Goal: Information Seeking & Learning: Learn about a topic

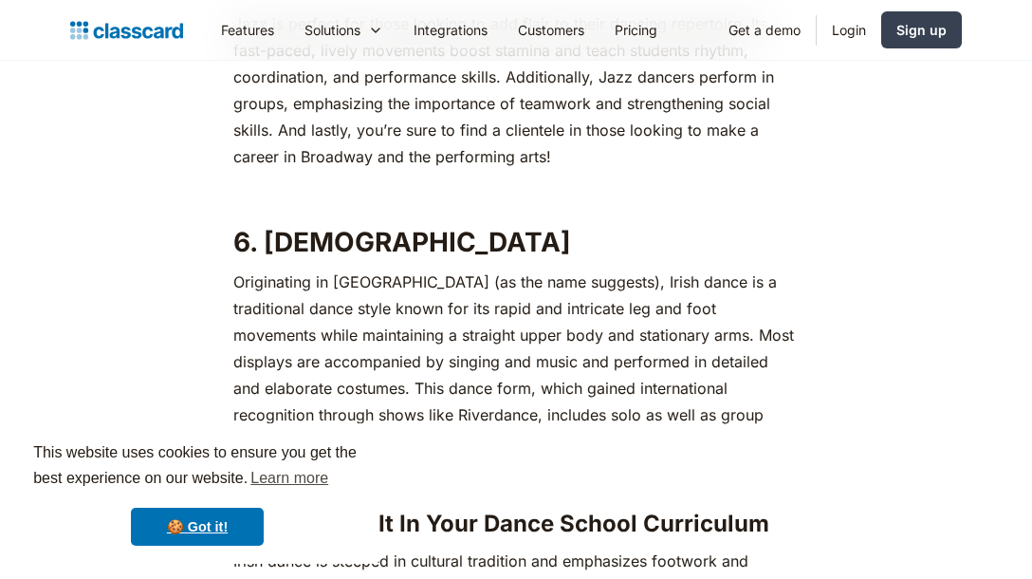
scroll to position [5550, 0]
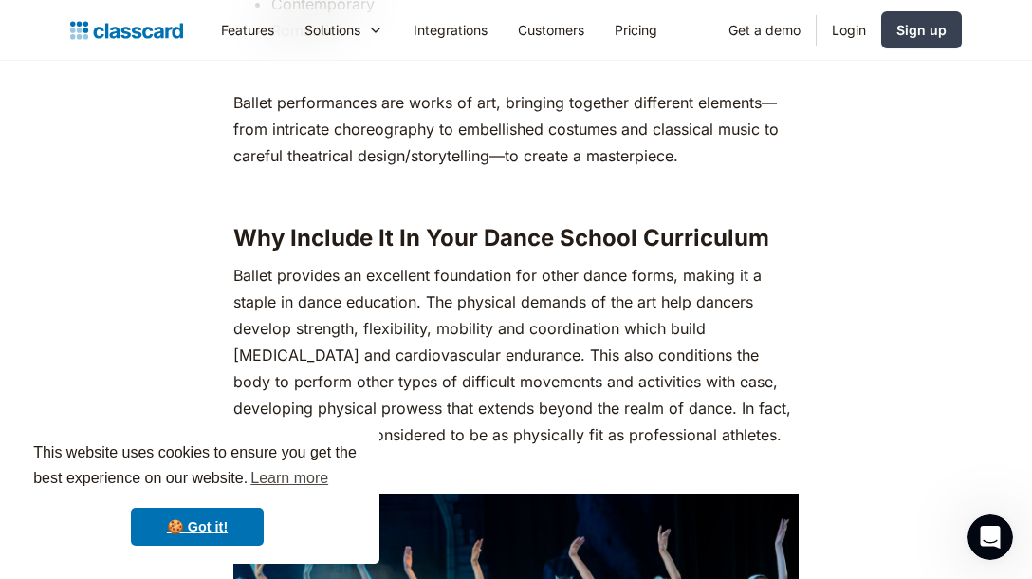
scroll to position [1908, 0]
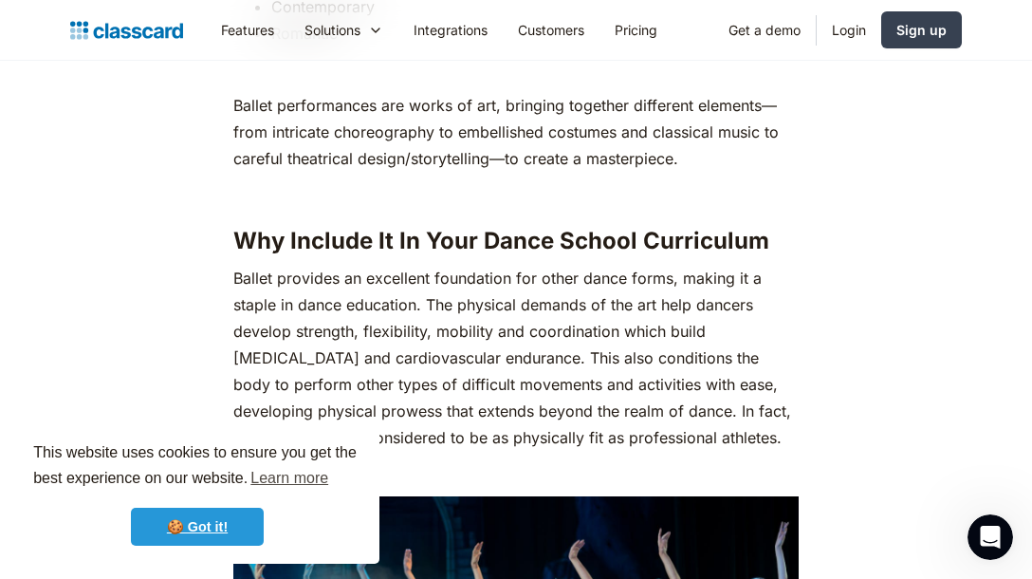
click at [218, 534] on link "🍪 Got it!" at bounding box center [197, 527] width 133 height 38
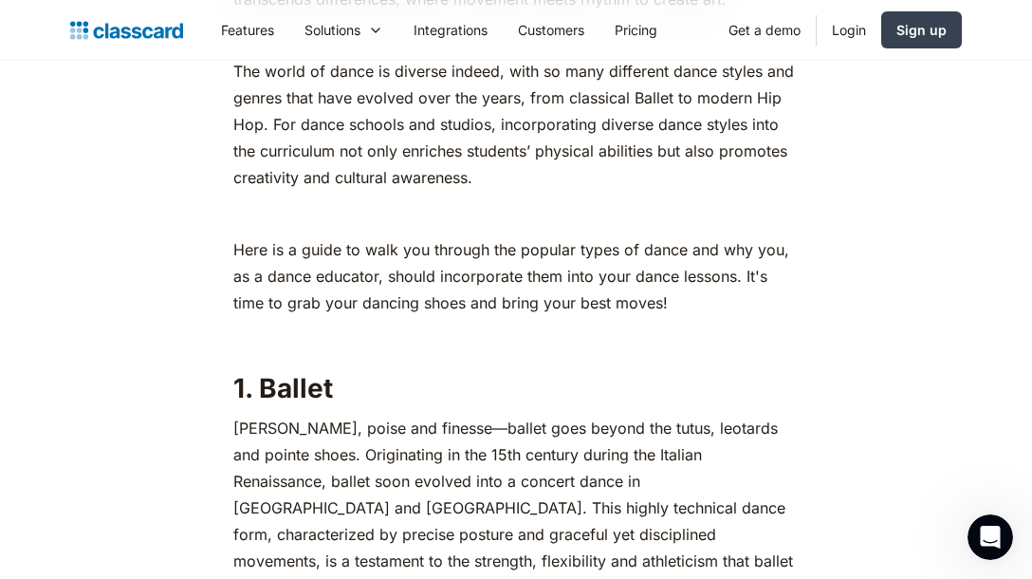
scroll to position [1164, 0]
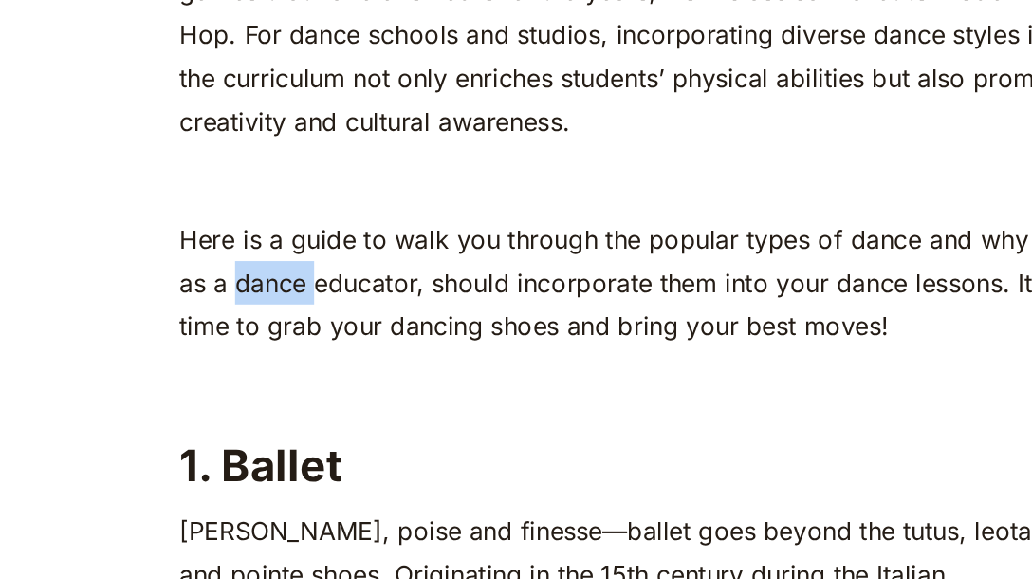
drag, startPoint x: 319, startPoint y: 271, endPoint x: 284, endPoint y: 257, distance: 37.9
click at [272, 264] on p "Here is a guide to walk you through the popular types of dance and why you, as …" at bounding box center [516, 278] width 566 height 80
drag, startPoint x: 288, startPoint y: 302, endPoint x: 320, endPoint y: 297, distance: 31.7
click at [320, 297] on p "Here is a guide to walk you through the popular types of dance and why you, as …" at bounding box center [516, 278] width 566 height 80
drag, startPoint x: 320, startPoint y: 297, endPoint x: 364, endPoint y: 297, distance: 44.6
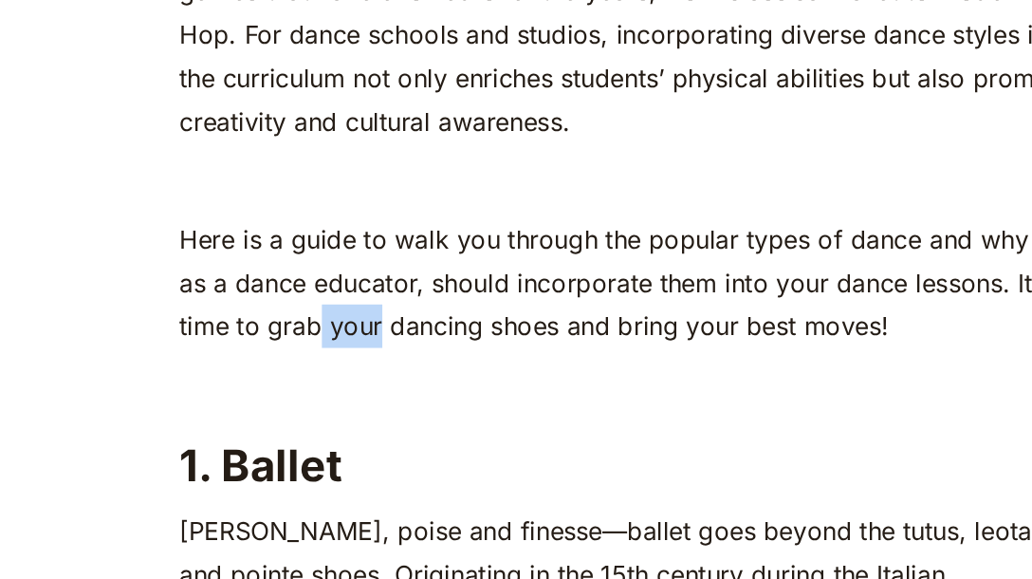
click at [364, 297] on p "Here is a guide to walk you through the popular types of dance and why you, as …" at bounding box center [516, 278] width 566 height 80
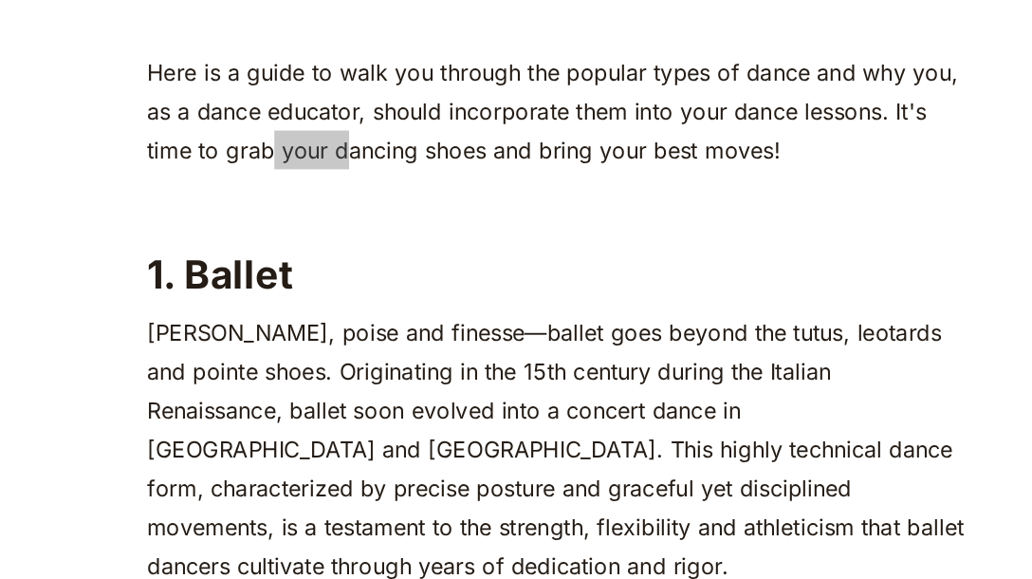
scroll to position [1183, 0]
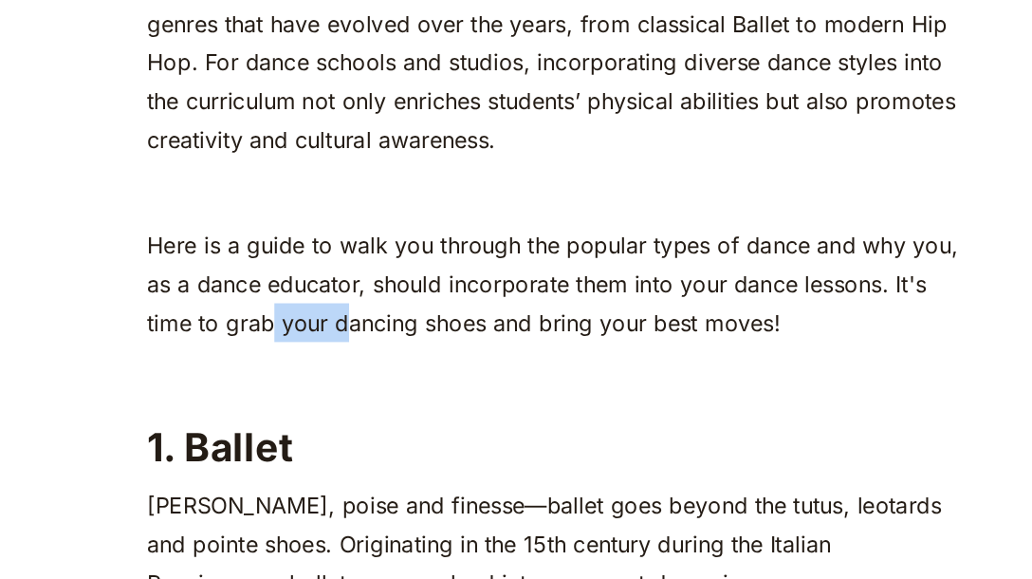
click at [417, 134] on p "The world of dance is diverse indeed, with so many different dance styles and g…" at bounding box center [516, 107] width 566 height 133
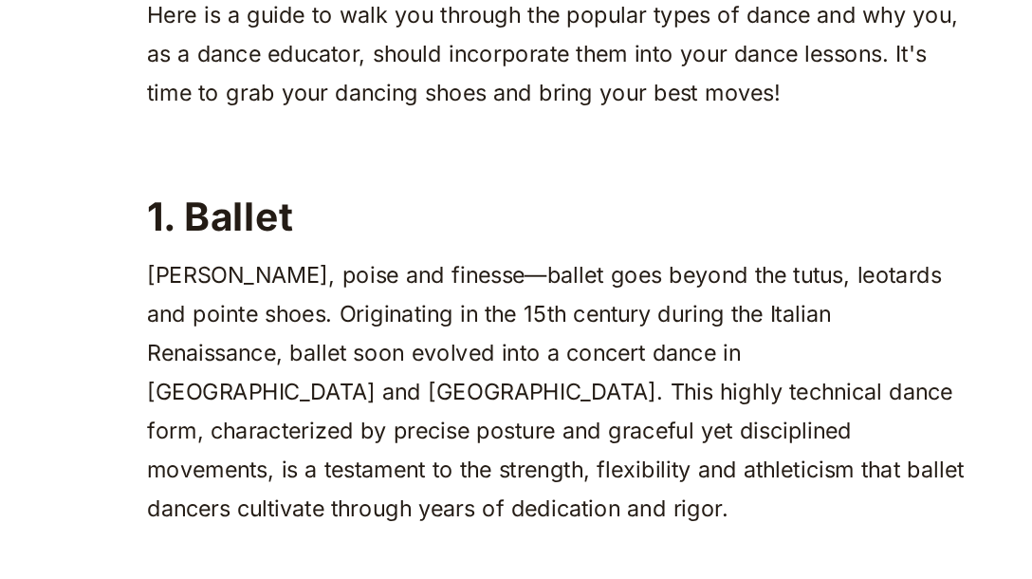
scroll to position [1224, 0]
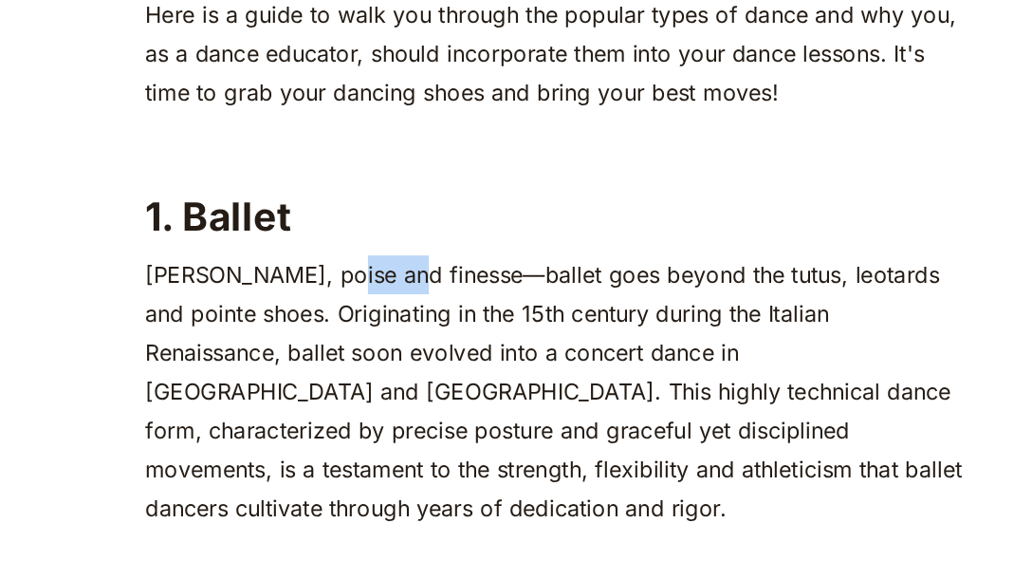
drag, startPoint x: 360, startPoint y: 372, endPoint x: 404, endPoint y: 373, distance: 44.6
click at [404, 374] on p "[PERSON_NAME], poise and finesse—ballet goes beyond the tutus, leotards and poi…" at bounding box center [516, 450] width 566 height 186
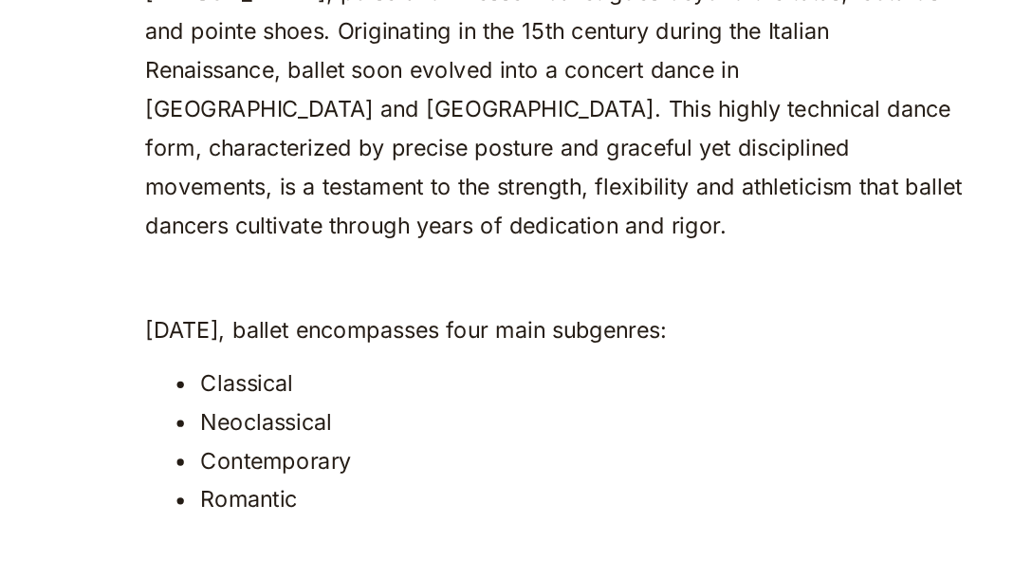
scroll to position [1419, 0]
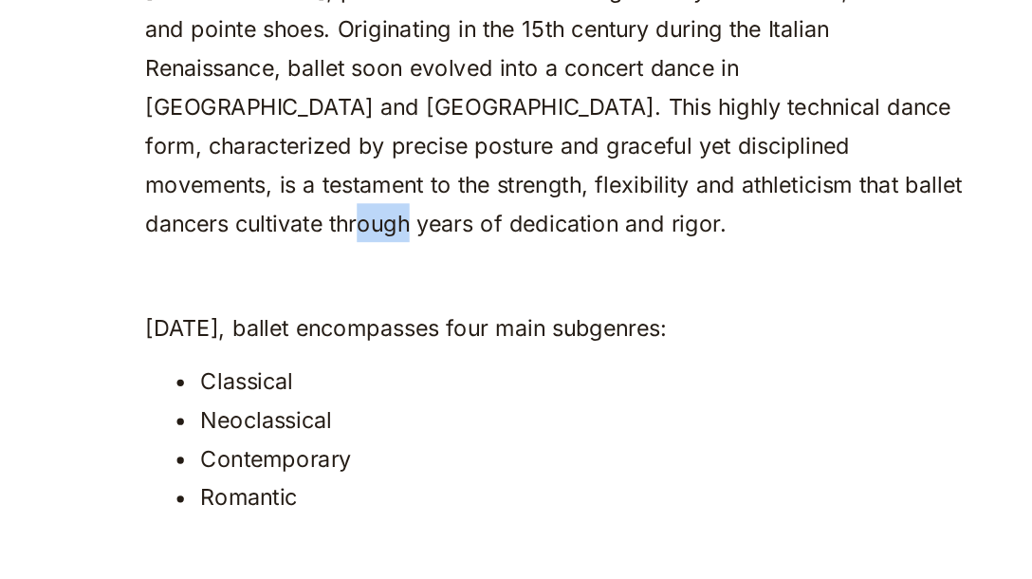
drag, startPoint x: 597, startPoint y: 309, endPoint x: 628, endPoint y: 307, distance: 31.4
click at [628, 307] on p "[PERSON_NAME], poise and finesse—ballet goes beyond the tutus, leotards and poi…" at bounding box center [516, 255] width 566 height 186
click at [594, 306] on p "[PERSON_NAME], poise and finesse—ballet goes beyond the tutus, leotards and poi…" at bounding box center [516, 255] width 566 height 186
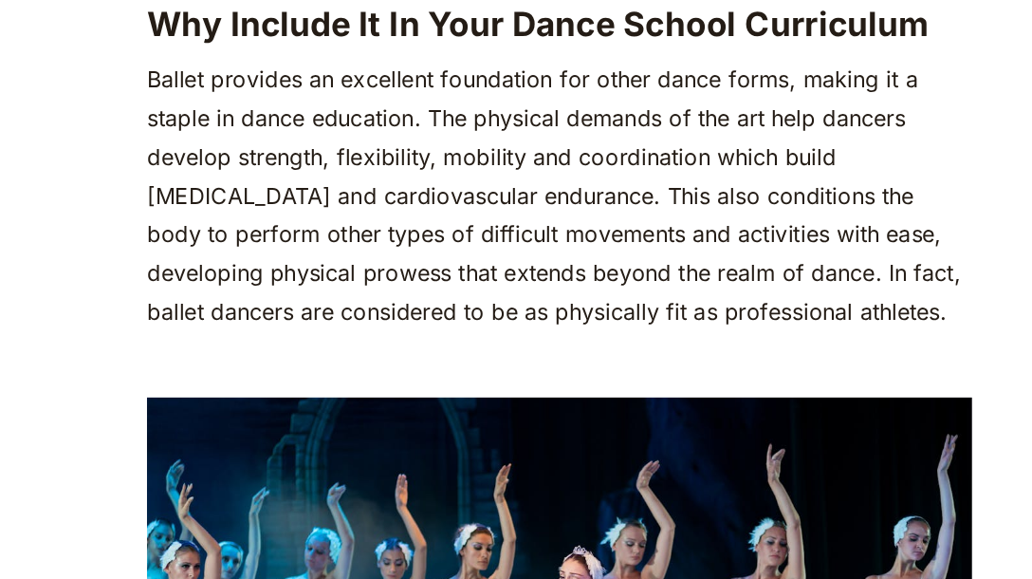
scroll to position [1954, 0]
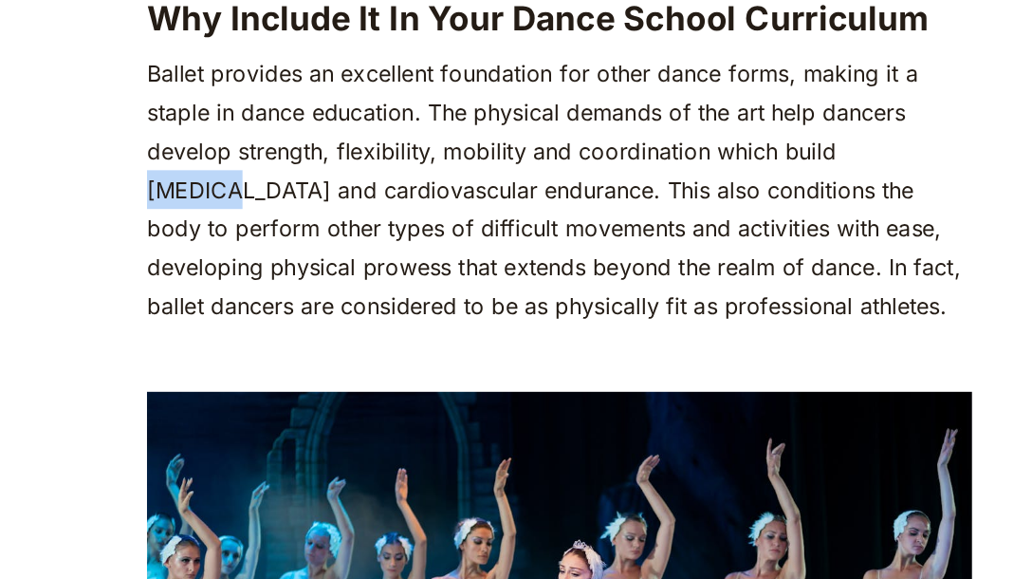
drag, startPoint x: 707, startPoint y: 261, endPoint x: 762, endPoint y: 264, distance: 55.1
click at [762, 264] on p "Ballet provides an excellent foundation for other dance forms, making it a stap…" at bounding box center [516, 312] width 566 height 186
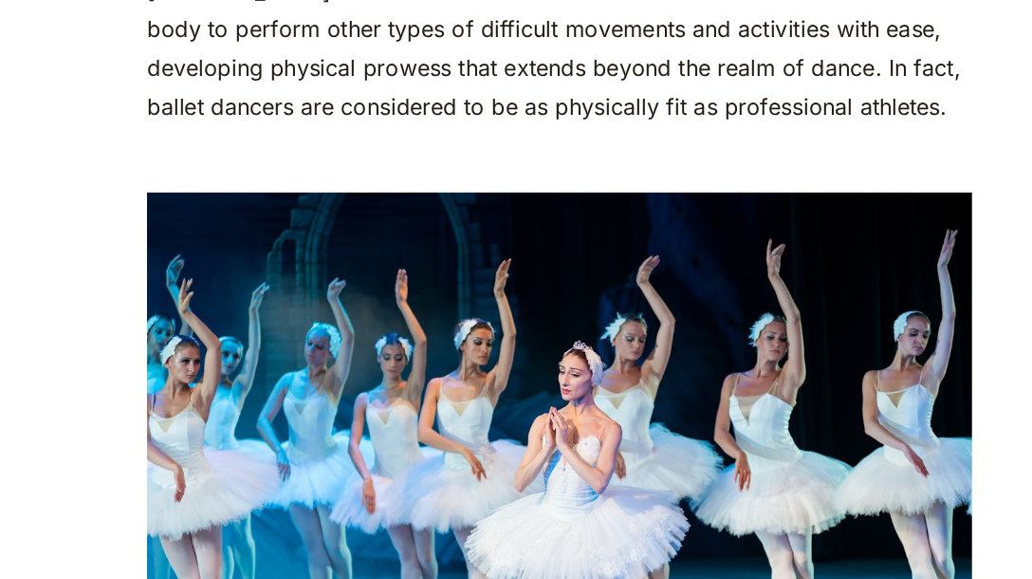
scroll to position [2090, 0]
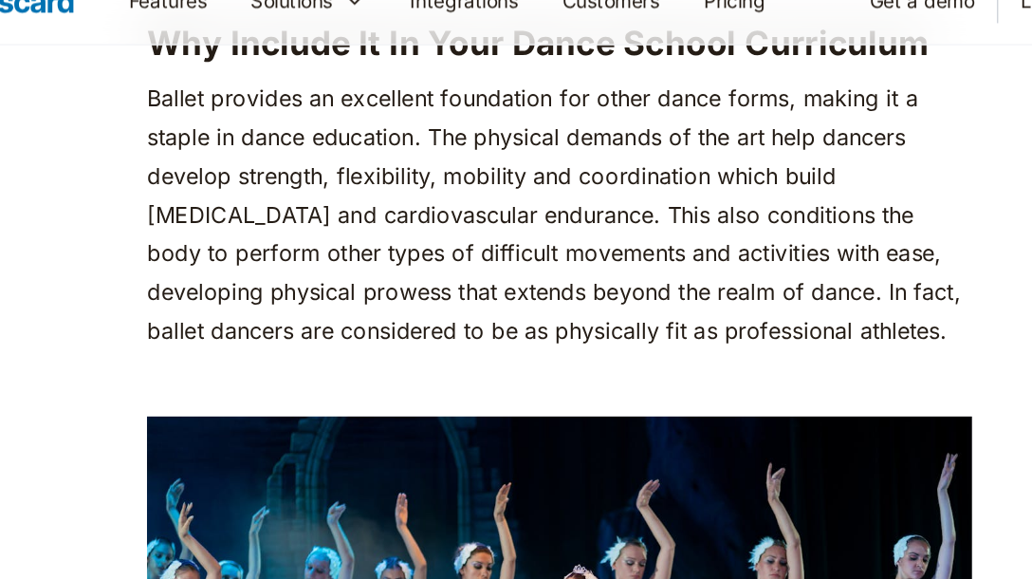
click at [265, 196] on p "Ballet provides an excellent foundation for other dance forms, making it a stap…" at bounding box center [516, 177] width 566 height 186
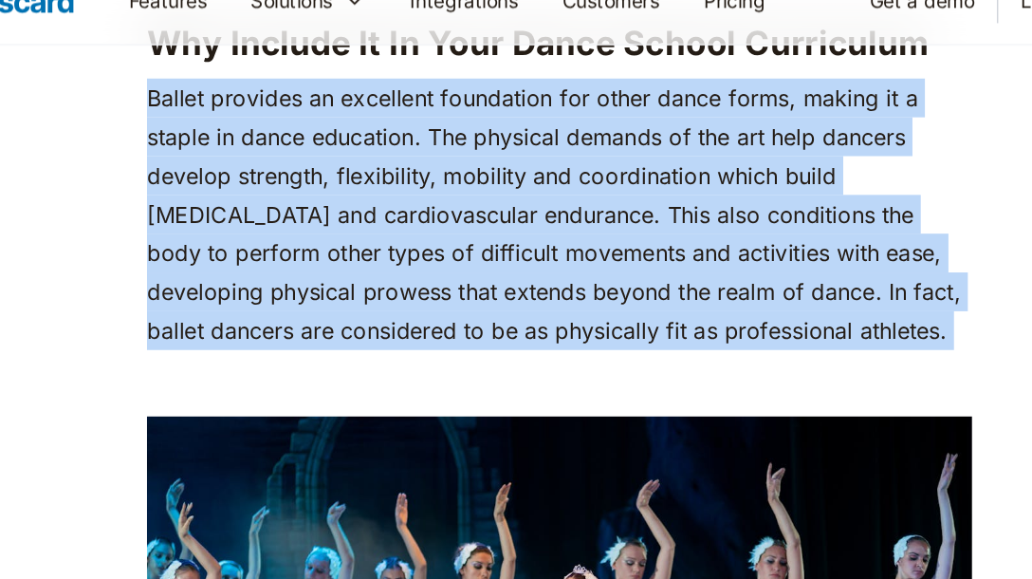
click at [269, 199] on p "Ballet provides an excellent foundation for other dance forms, making it a stap…" at bounding box center [516, 177] width 566 height 186
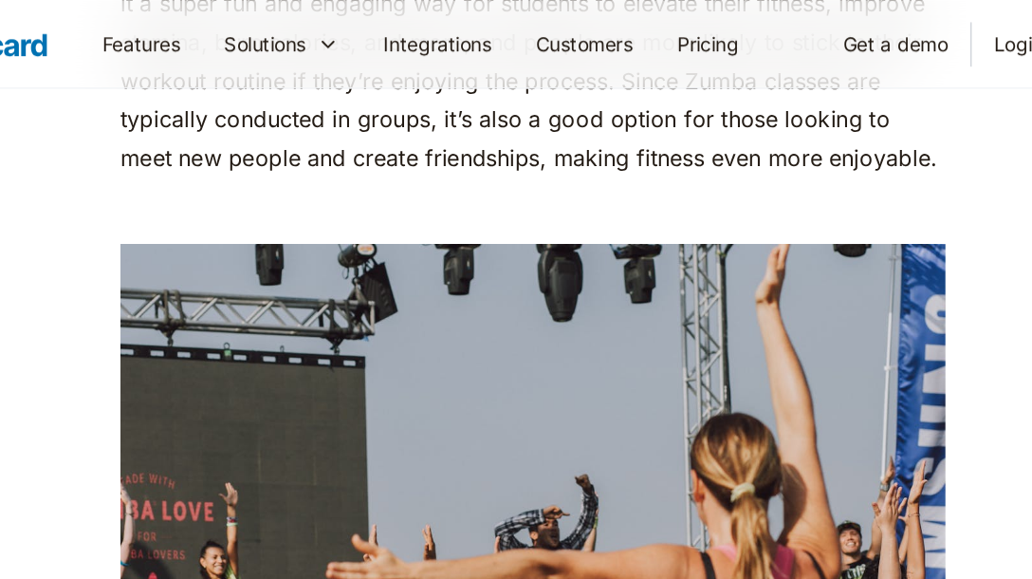
scroll to position [3658, 0]
